Goal: Check status: Check status

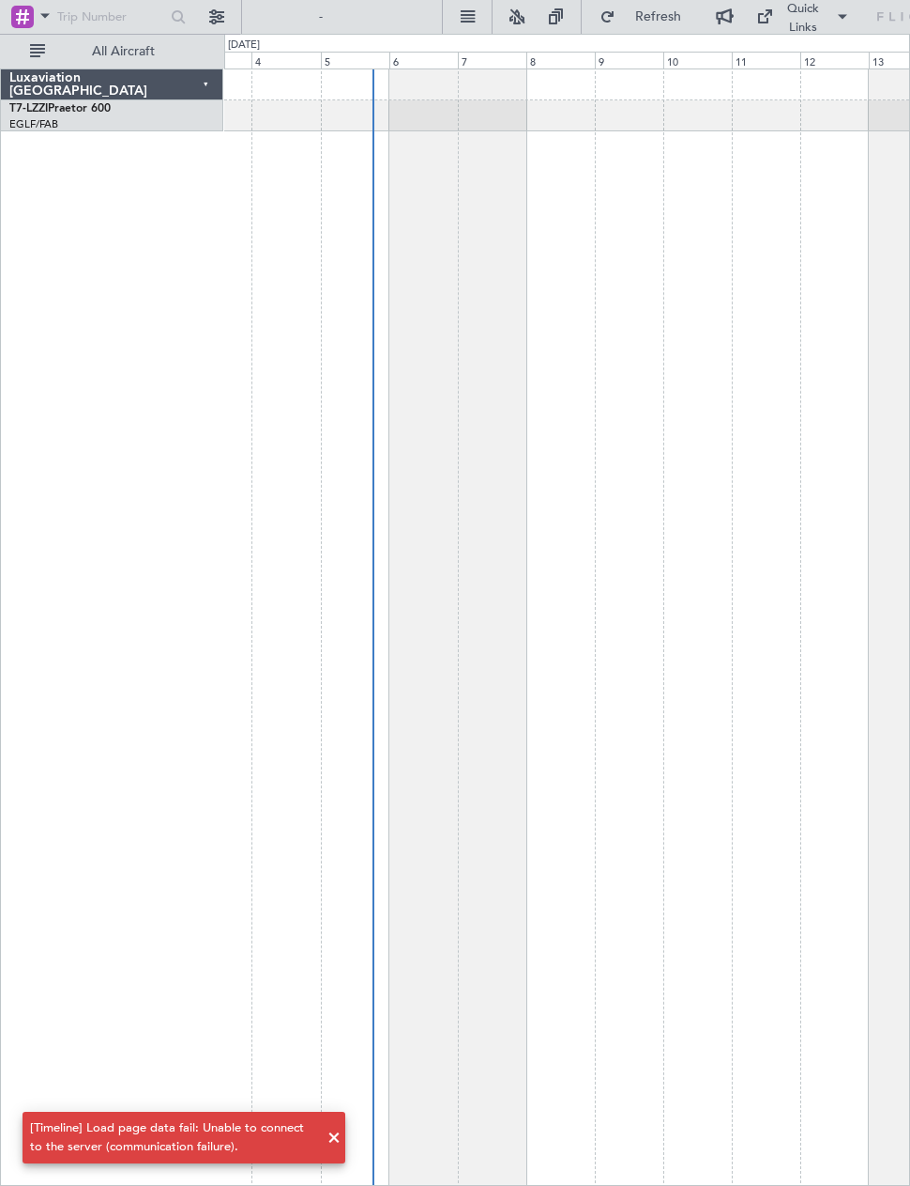
click at [341, 1138] on span at bounding box center [334, 1138] width 23 height 23
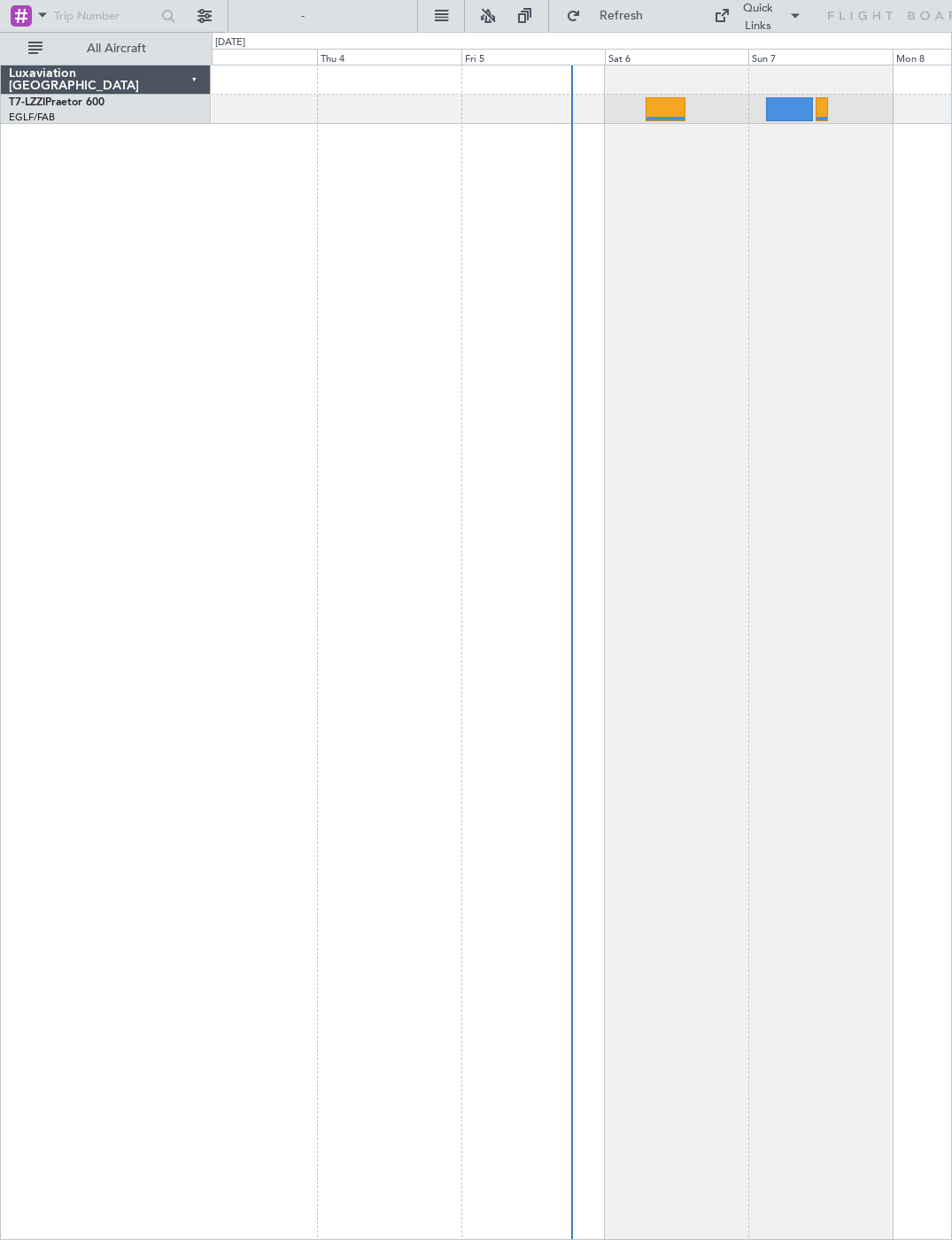
click at [672, 108] on div at bounding box center [664, 109] width 39 height 24
click at [810, 105] on div at bounding box center [790, 109] width 47 height 24
click at [793, 108] on div at bounding box center [790, 109] width 47 height 24
